Goal: Information Seeking & Learning: Learn about a topic

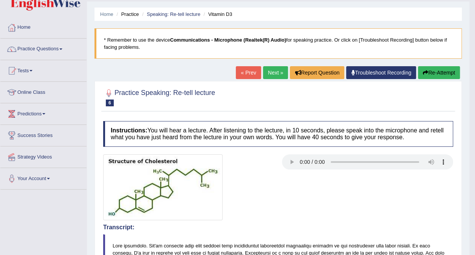
scroll to position [17, 0]
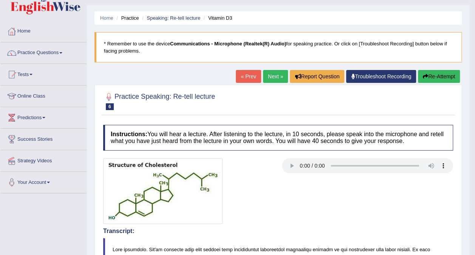
click at [275, 75] on link "Next »" at bounding box center [275, 76] width 25 height 13
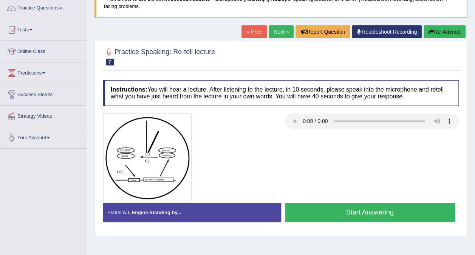
scroll to position [62, 0]
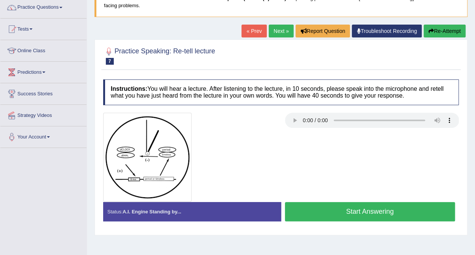
click at [364, 213] on button "Start Answering" at bounding box center [370, 211] width 171 height 19
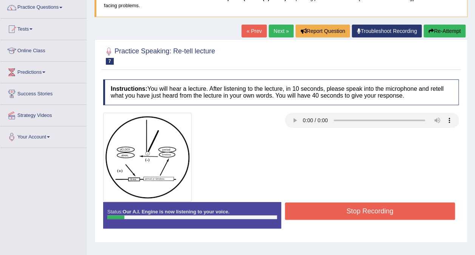
click at [363, 211] on button "Stop Recording" at bounding box center [370, 210] width 171 height 17
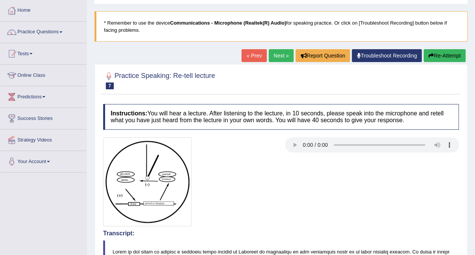
scroll to position [33, 0]
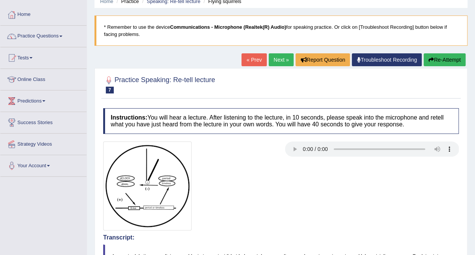
click at [442, 56] on button "Re-Attempt" at bounding box center [445, 59] width 42 height 13
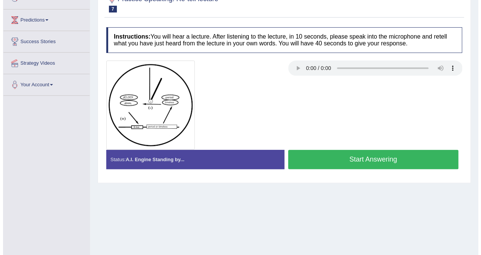
scroll to position [114, 0]
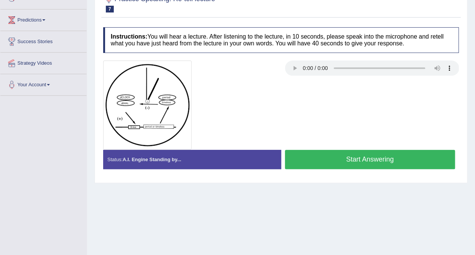
click at [377, 160] on button "Start Answering" at bounding box center [370, 159] width 171 height 19
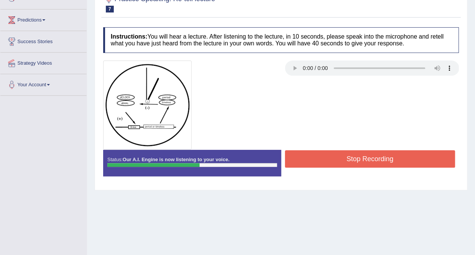
click at [377, 160] on button "Stop Recording" at bounding box center [370, 158] width 171 height 17
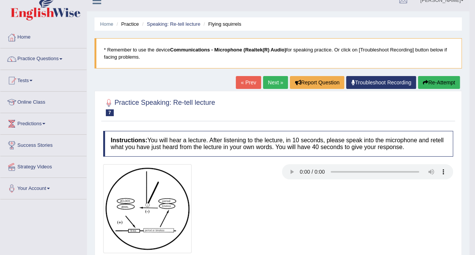
scroll to position [0, 0]
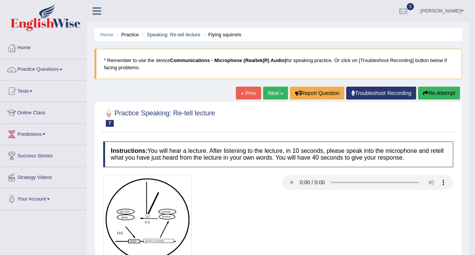
click at [277, 94] on link "Next »" at bounding box center [275, 93] width 25 height 13
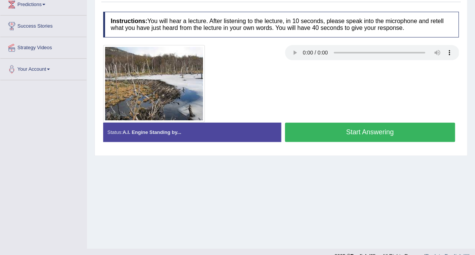
scroll to position [130, 0]
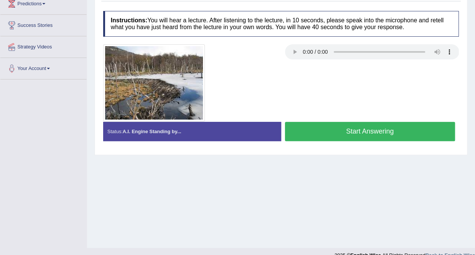
click at [363, 131] on button "Start Answering" at bounding box center [370, 131] width 171 height 19
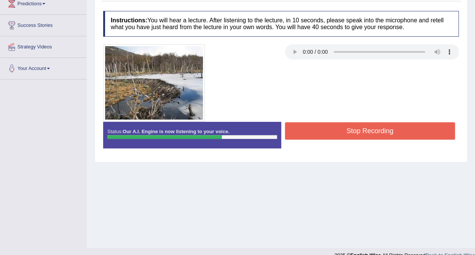
click at [362, 130] on button "Stop Recording" at bounding box center [370, 130] width 171 height 17
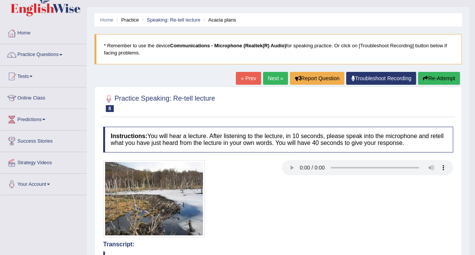
scroll to position [0, 0]
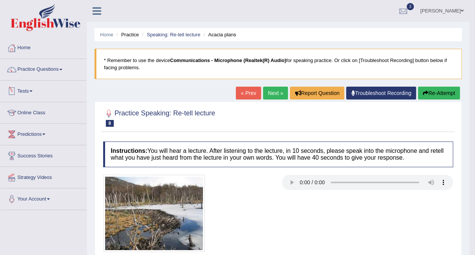
click at [33, 90] on span at bounding box center [31, 91] width 3 height 2
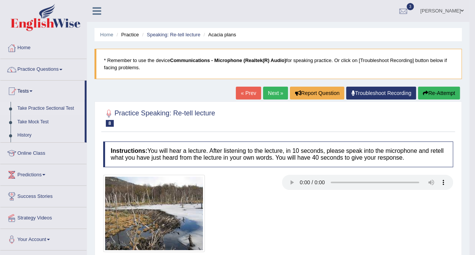
click at [47, 109] on link "Take Practice Sectional Test" at bounding box center [49, 109] width 71 height 14
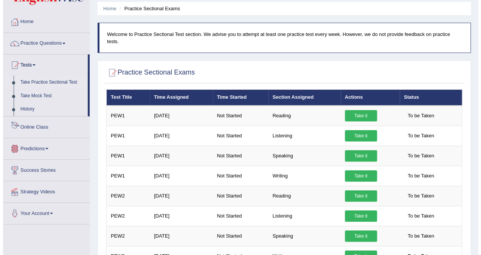
scroll to position [26, 0]
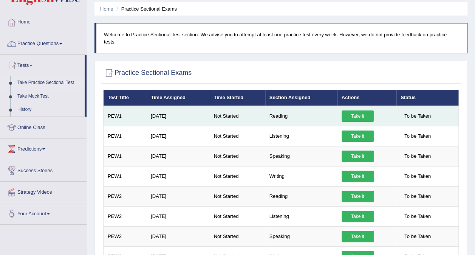
click at [123, 109] on td "PEW1" at bounding box center [125, 116] width 43 height 20
click at [151, 106] on td "Jul 15, 2025" at bounding box center [178, 116] width 63 height 20
click at [160, 115] on td "Jul 15, 2025" at bounding box center [178, 116] width 63 height 20
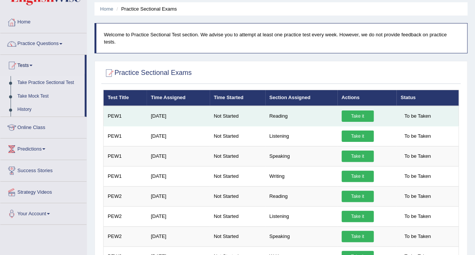
click at [112, 110] on td "PEW1" at bounding box center [125, 116] width 43 height 20
click at [358, 110] on link "Take it" at bounding box center [358, 115] width 32 height 11
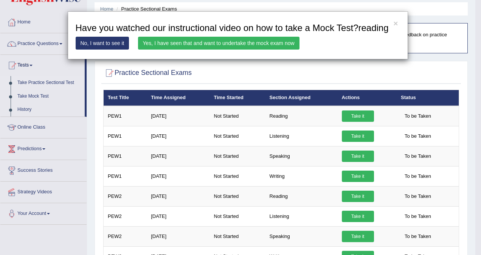
click at [179, 47] on link "Yes, I have seen that and want to undertake the mock exam now" at bounding box center [219, 43] width 162 height 13
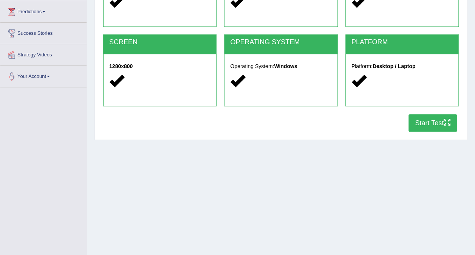
scroll to position [123, 0]
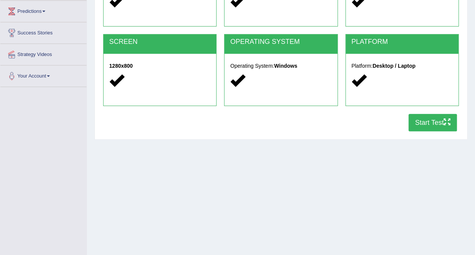
click at [418, 121] on button "Start Test" at bounding box center [433, 122] width 48 height 17
